Goal: Information Seeking & Learning: Learn about a topic

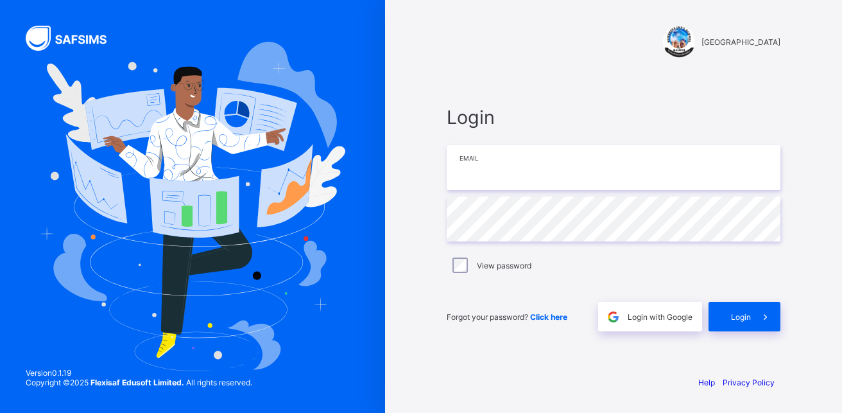
type input "**********"
click at [739, 313] on span "Login" at bounding box center [741, 317] width 20 height 10
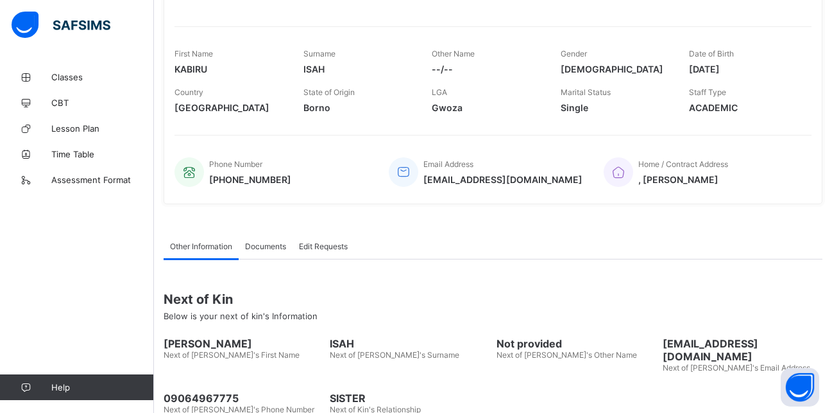
scroll to position [229, 0]
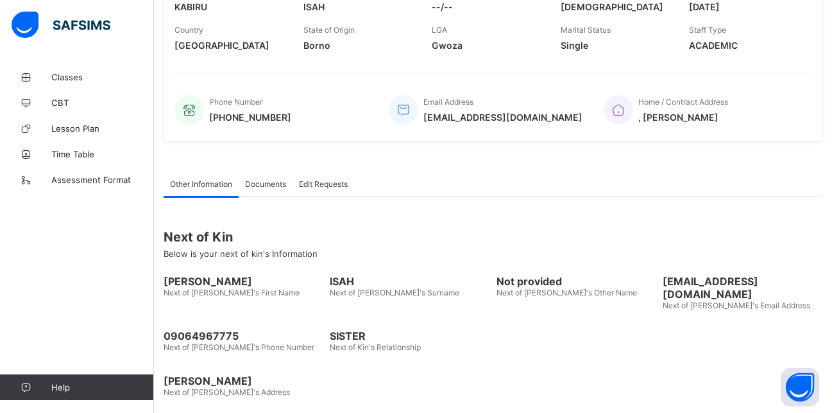
drag, startPoint x: 612, startPoint y: 182, endPoint x: 581, endPoint y: 176, distance: 31.2
click at [581, 176] on div "Other Information Documents Edit Requests" at bounding box center [493, 184] width 659 height 26
click at [528, 177] on div "Other Information Documents Edit Requests" at bounding box center [493, 184] width 659 height 26
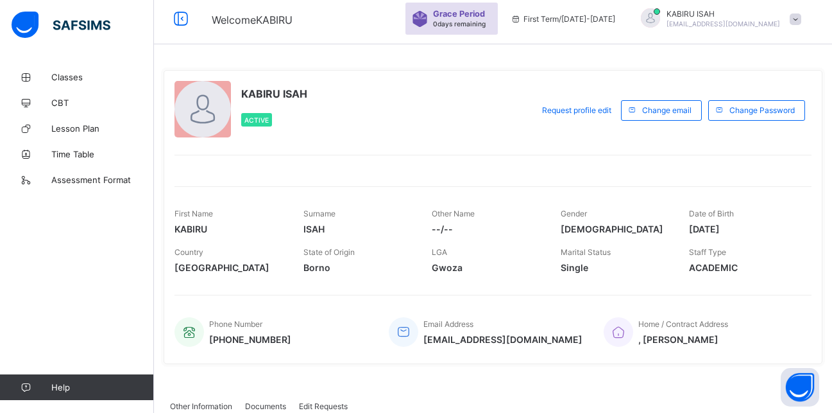
scroll to position [0, 0]
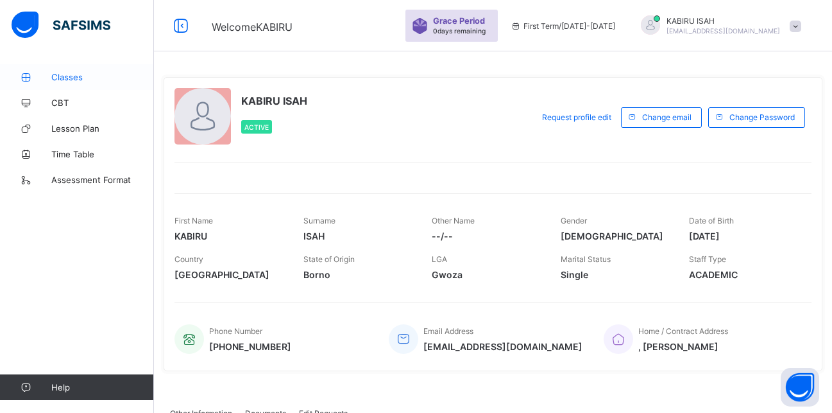
click at [76, 81] on span "Classes" at bounding box center [102, 77] width 103 height 10
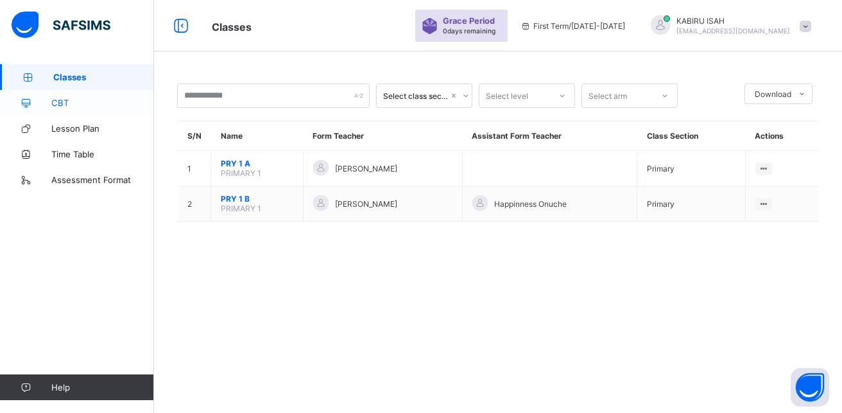
click at [69, 103] on span "CBT" at bounding box center [102, 103] width 103 height 10
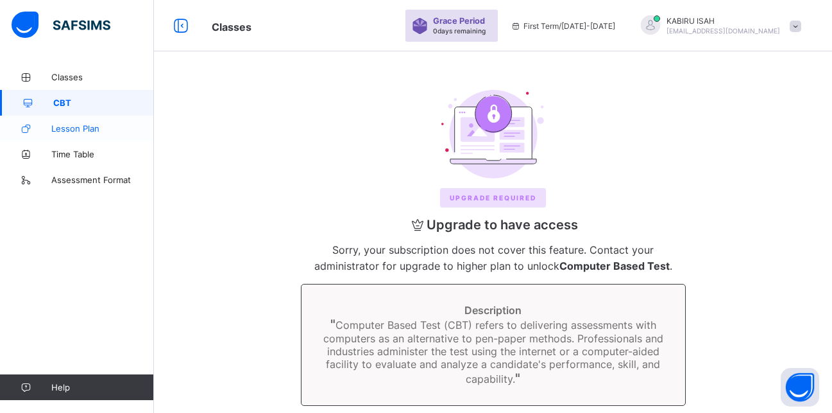
click at [88, 123] on link "Lesson Plan" at bounding box center [77, 129] width 154 height 26
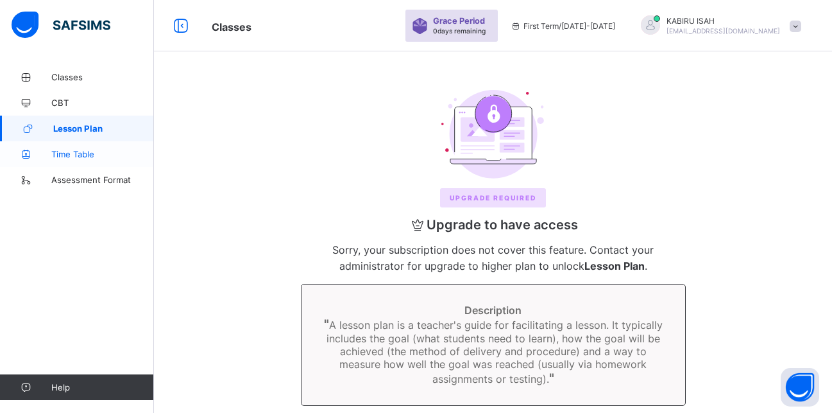
click at [90, 153] on span "Time Table" at bounding box center [102, 154] width 103 height 10
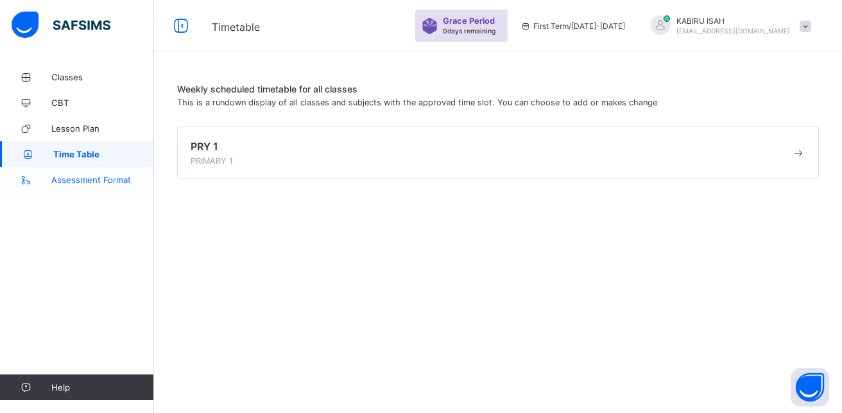
click at [103, 180] on span "Assessment Format" at bounding box center [102, 180] width 103 height 10
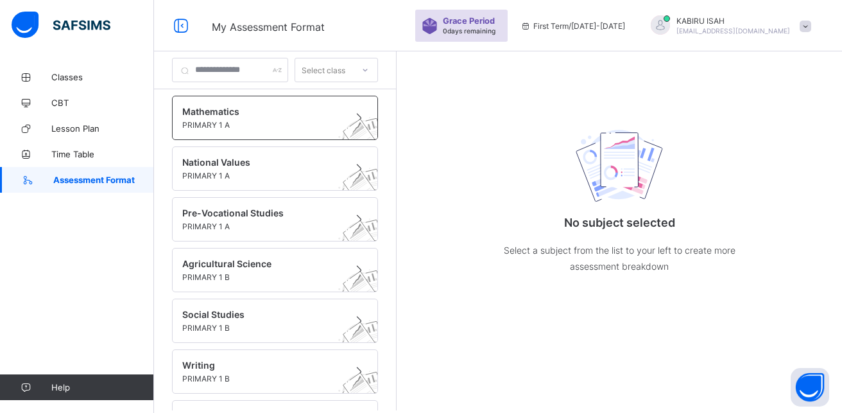
click at [228, 115] on span "Mathematics" at bounding box center [262, 111] width 161 height 11
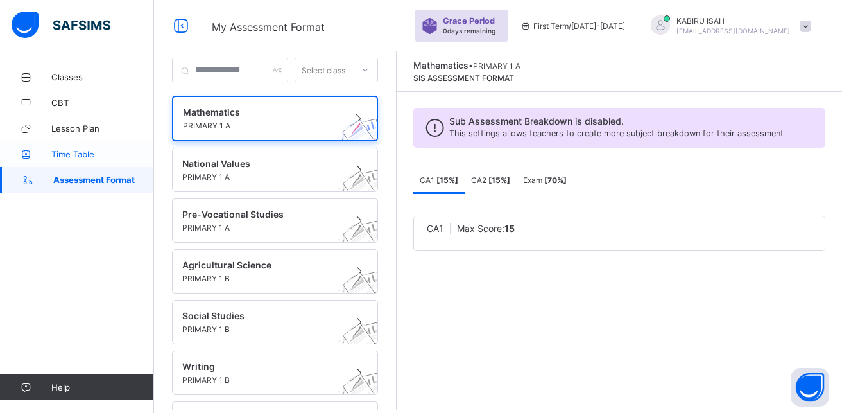
click at [84, 151] on span "Time Table" at bounding box center [102, 154] width 103 height 10
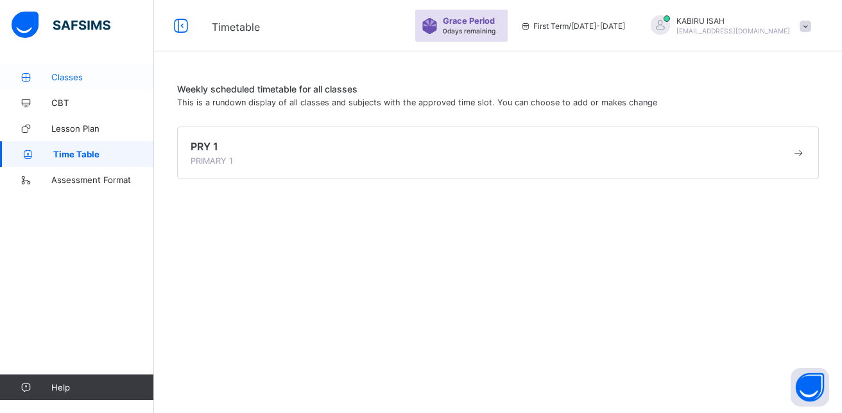
click at [81, 74] on span "Classes" at bounding box center [102, 77] width 103 height 10
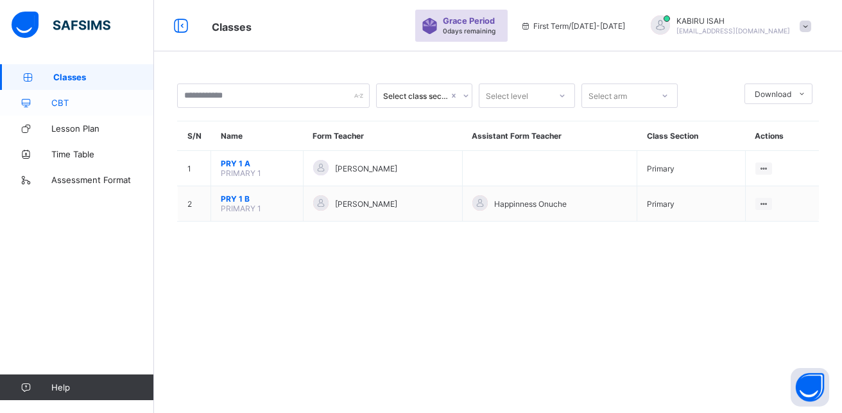
click at [73, 96] on link "CBT" at bounding box center [77, 103] width 154 height 26
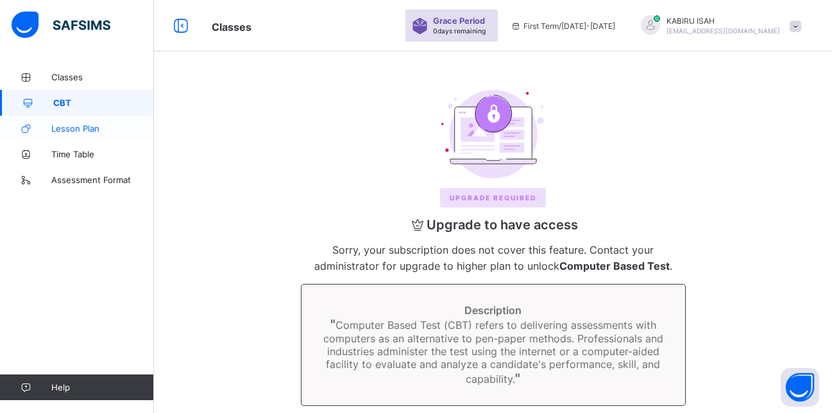
click at [82, 125] on span "Lesson Plan" at bounding box center [102, 128] width 103 height 10
